Goal: Navigation & Orientation: Find specific page/section

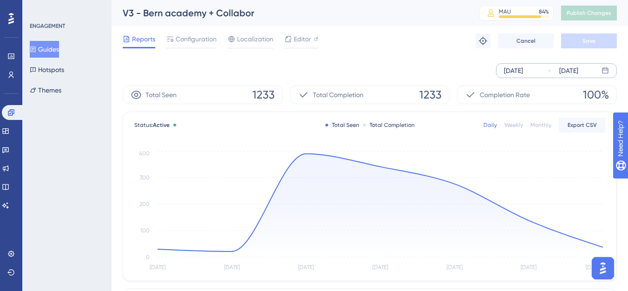
click at [545, 72] on div "[DATE] [DATE]" at bounding box center [556, 70] width 121 height 15
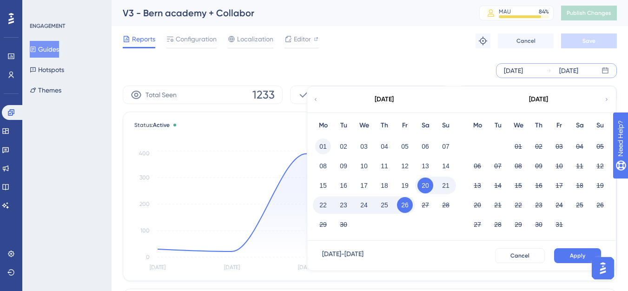
click at [330, 147] on button "01" at bounding box center [323, 147] width 16 height 16
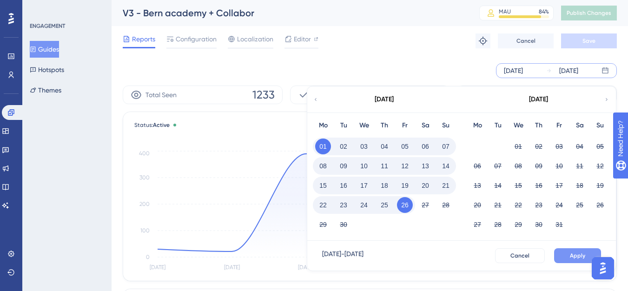
click at [571, 259] on span "Apply" at bounding box center [577, 255] width 15 height 7
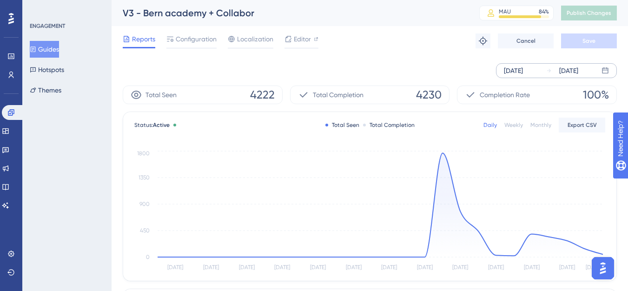
click at [522, 74] on div "[DATE]" at bounding box center [513, 70] width 19 height 11
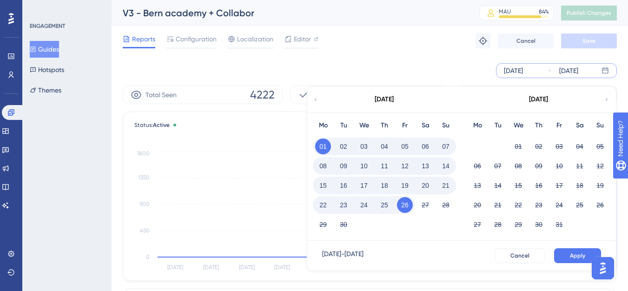
click at [326, 183] on button "15" at bounding box center [323, 186] width 16 height 16
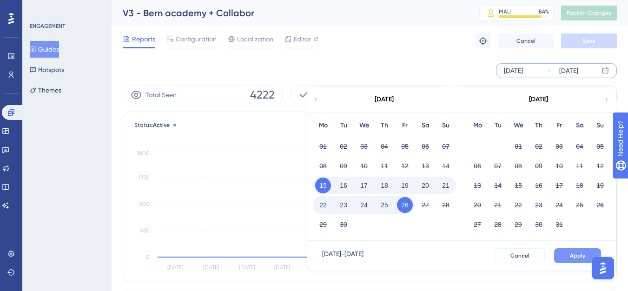
click at [587, 257] on button "Apply" at bounding box center [577, 255] width 47 height 15
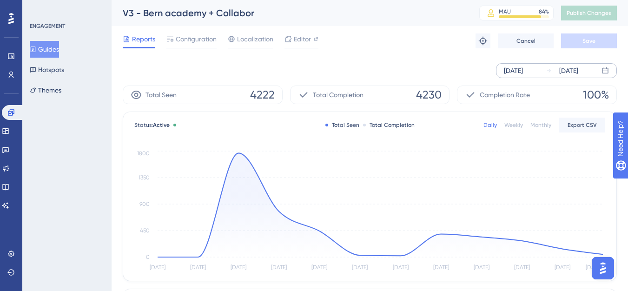
click at [523, 72] on div "[DATE]" at bounding box center [513, 70] width 19 height 11
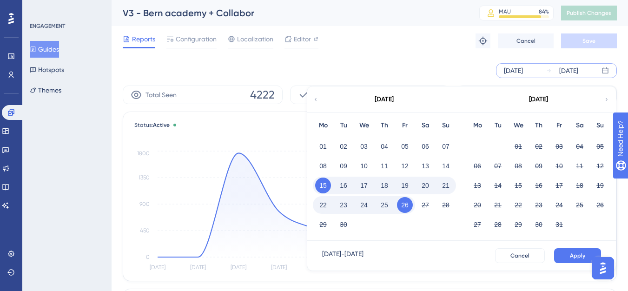
click at [340, 186] on button "16" at bounding box center [344, 186] width 16 height 16
click at [560, 250] on button "Apply" at bounding box center [577, 255] width 47 height 15
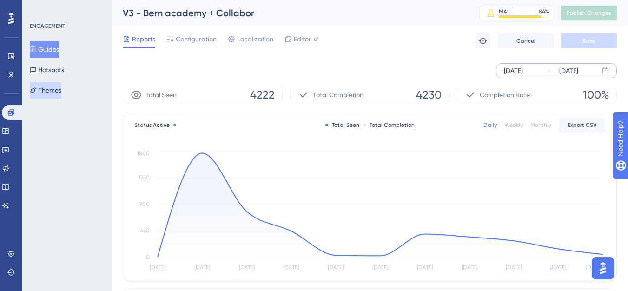
click at [61, 91] on button "Themes" at bounding box center [46, 90] width 32 height 17
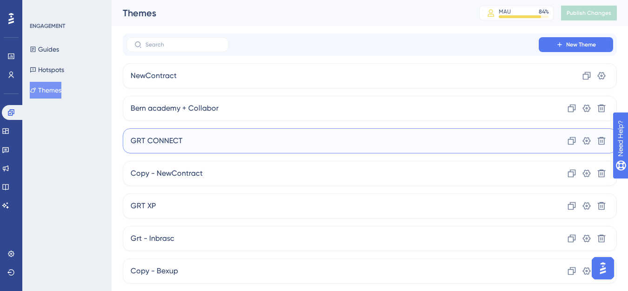
click at [177, 146] on span "GRT CONNECT" at bounding box center [157, 140] width 52 height 11
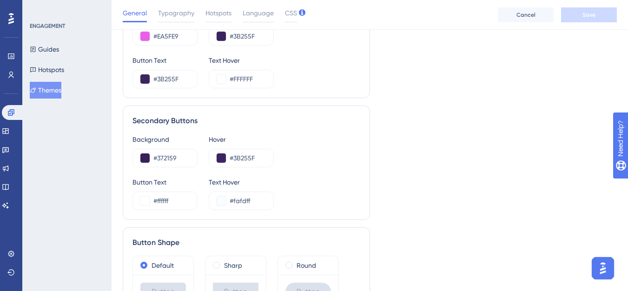
scroll to position [576, 0]
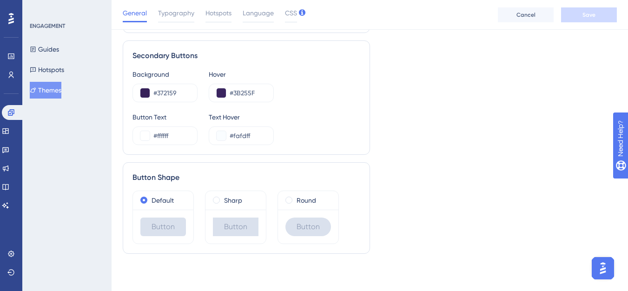
click at [46, 89] on button "Themes" at bounding box center [46, 90] width 32 height 17
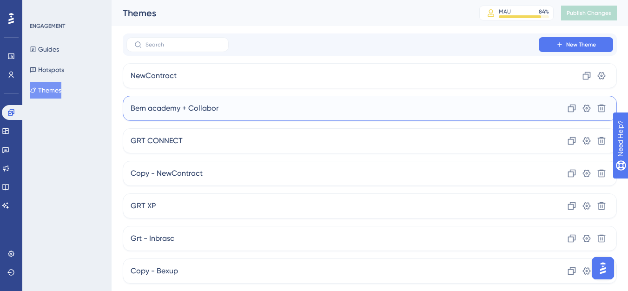
click at [208, 112] on span "Bern academy + Collabor" at bounding box center [175, 108] width 88 height 11
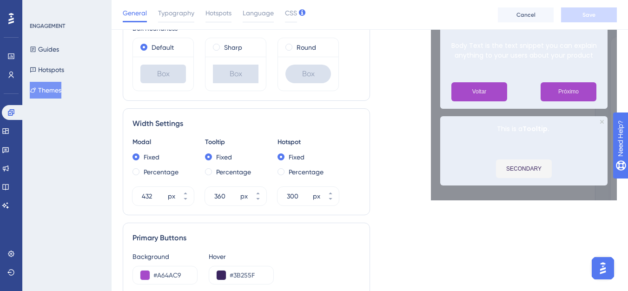
scroll to position [279, 0]
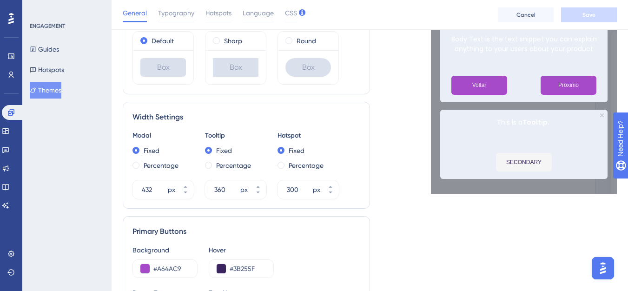
click at [51, 94] on button "Themes" at bounding box center [46, 90] width 32 height 17
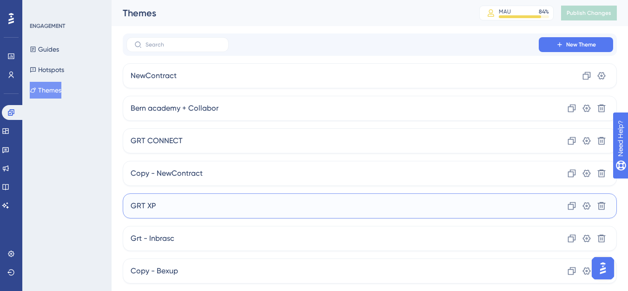
click at [156, 207] on div "GRT XP Clone Settings Delete" at bounding box center [370, 205] width 494 height 25
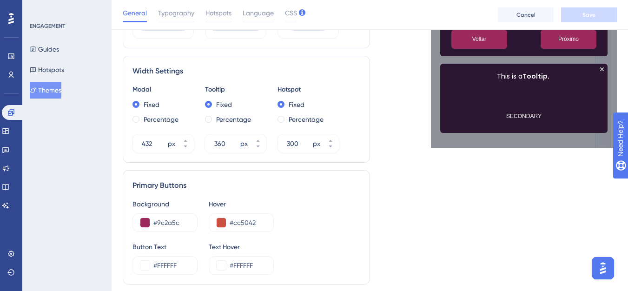
scroll to position [325, 0]
click at [60, 93] on button "Themes" at bounding box center [46, 90] width 32 height 17
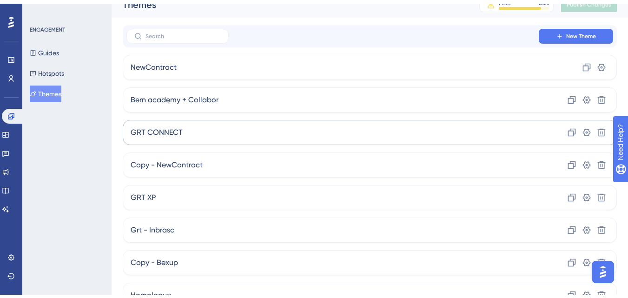
scroll to position [80, 0]
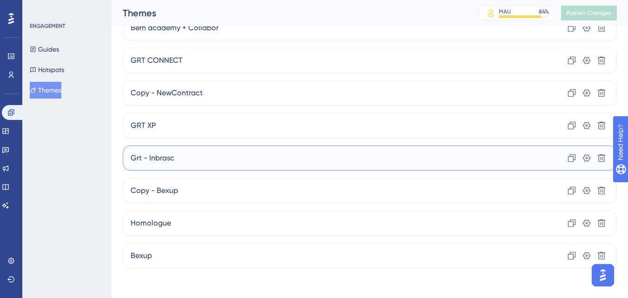
click at [166, 159] on span "Grt - Inbrasc" at bounding box center [153, 157] width 44 height 11
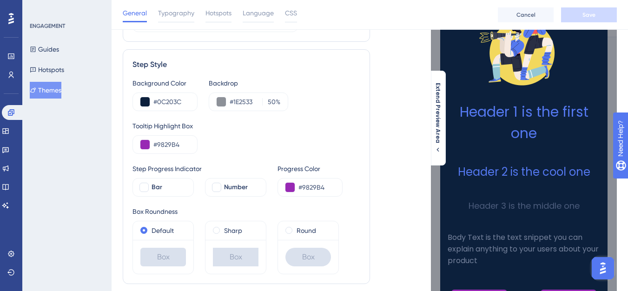
scroll to position [186, 0]
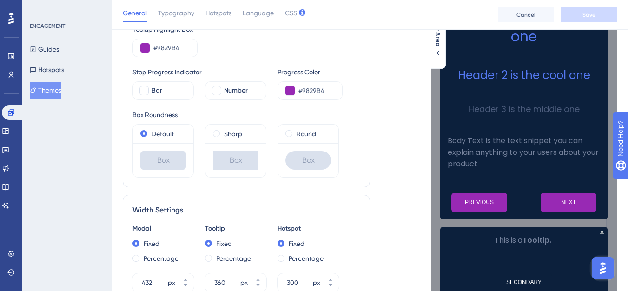
click at [51, 88] on button "Themes" at bounding box center [46, 90] width 32 height 17
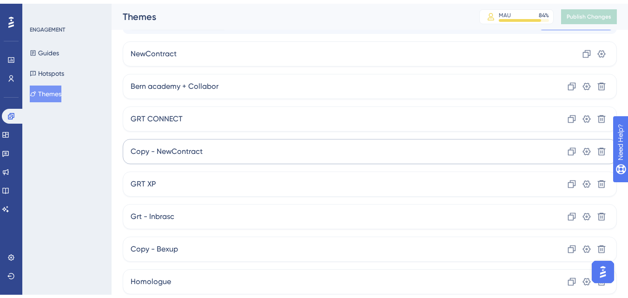
scroll to position [80, 0]
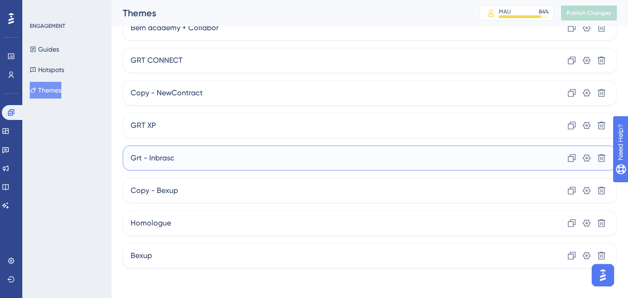
click at [161, 159] on span "Grt - Inbrasc" at bounding box center [153, 157] width 44 height 11
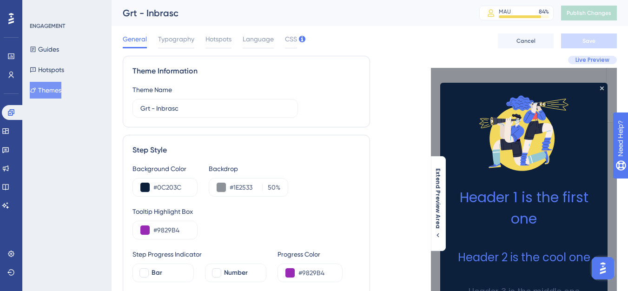
click at [60, 94] on button "Themes" at bounding box center [46, 90] width 32 height 17
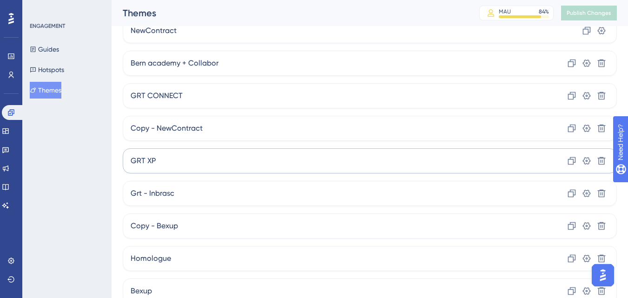
scroll to position [80, 0]
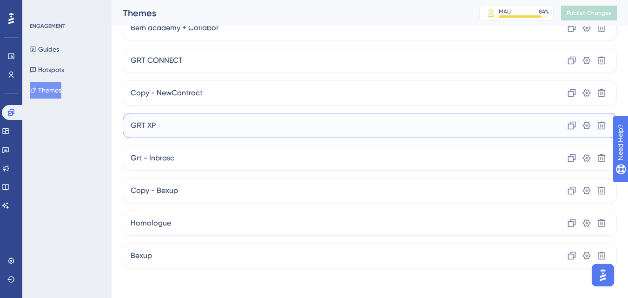
click at [150, 133] on div "GRT XP Clone Settings Delete" at bounding box center [370, 125] width 494 height 25
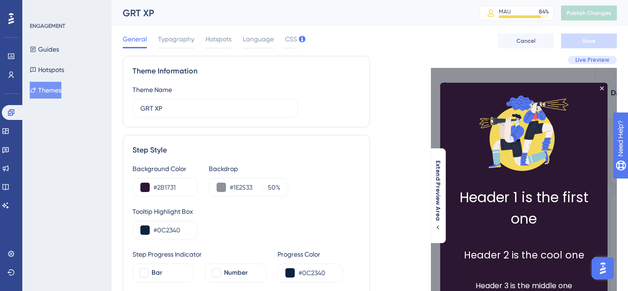
click at [46, 91] on button "Themes" at bounding box center [46, 90] width 32 height 17
